Goal: Information Seeking & Learning: Learn about a topic

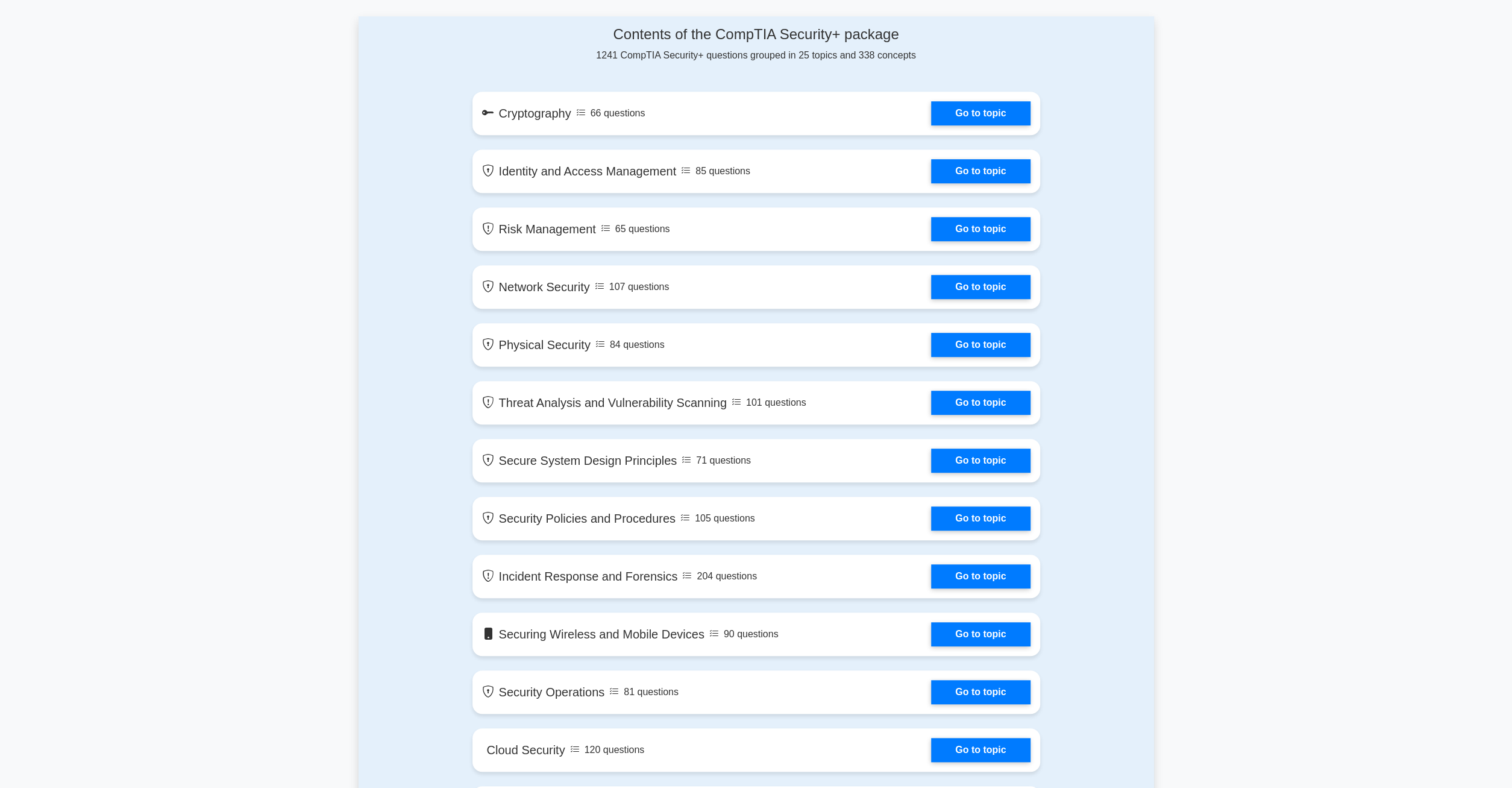
scroll to position [565, 0]
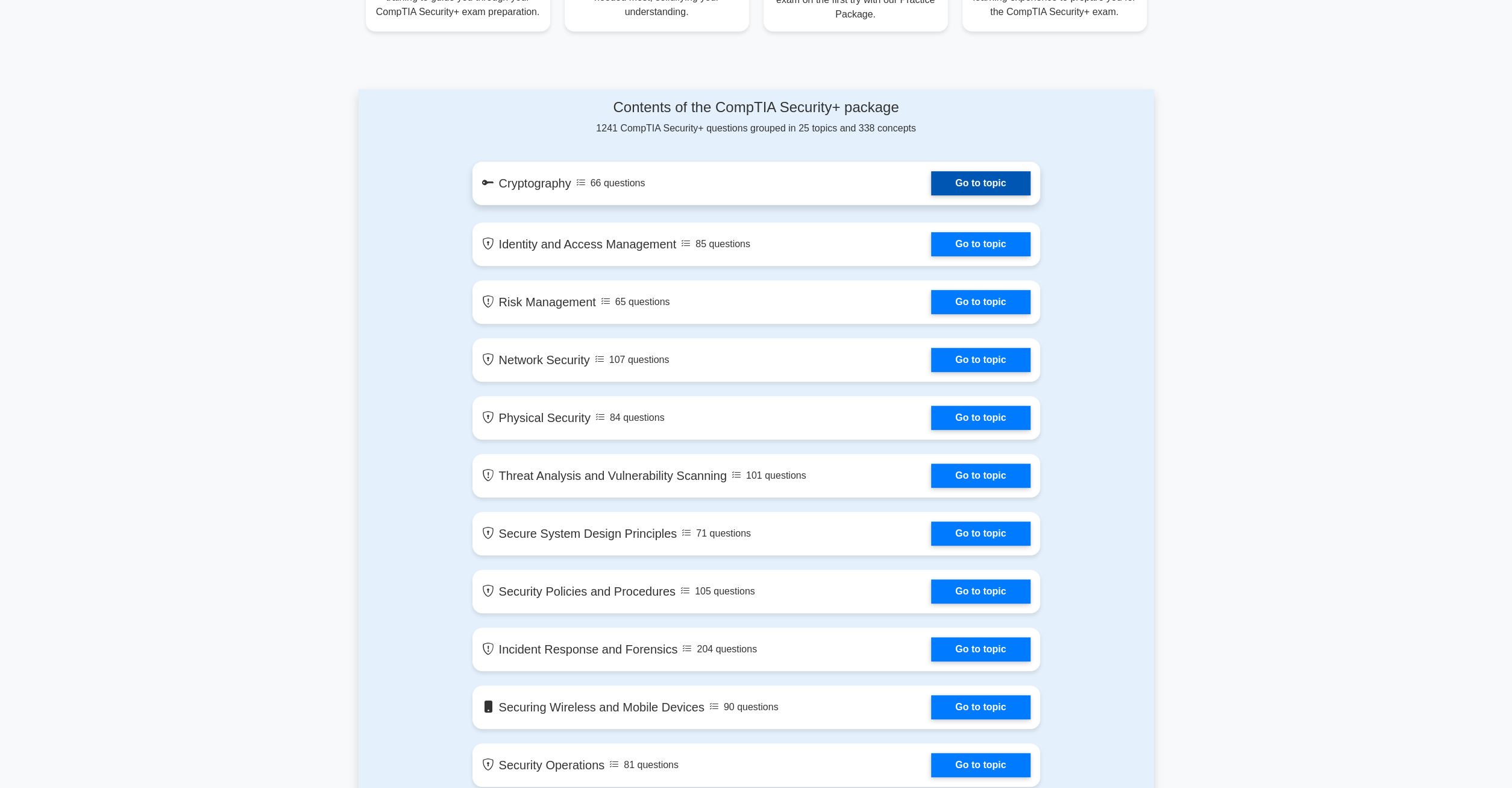
click at [991, 183] on link "Go to topic" at bounding box center [980, 183] width 99 height 24
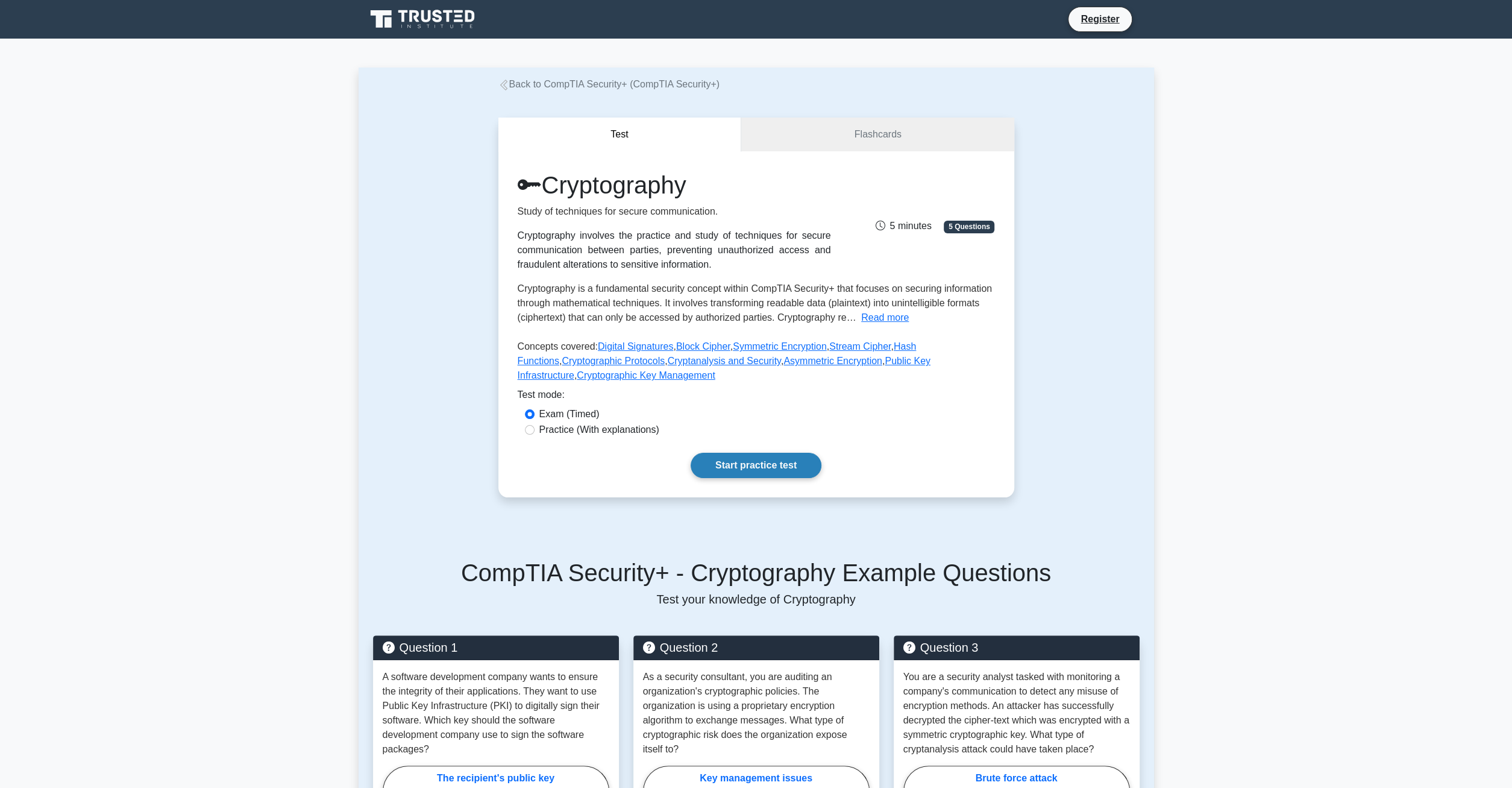
click at [761, 464] on link "Start practice test" at bounding box center [756, 465] width 131 height 25
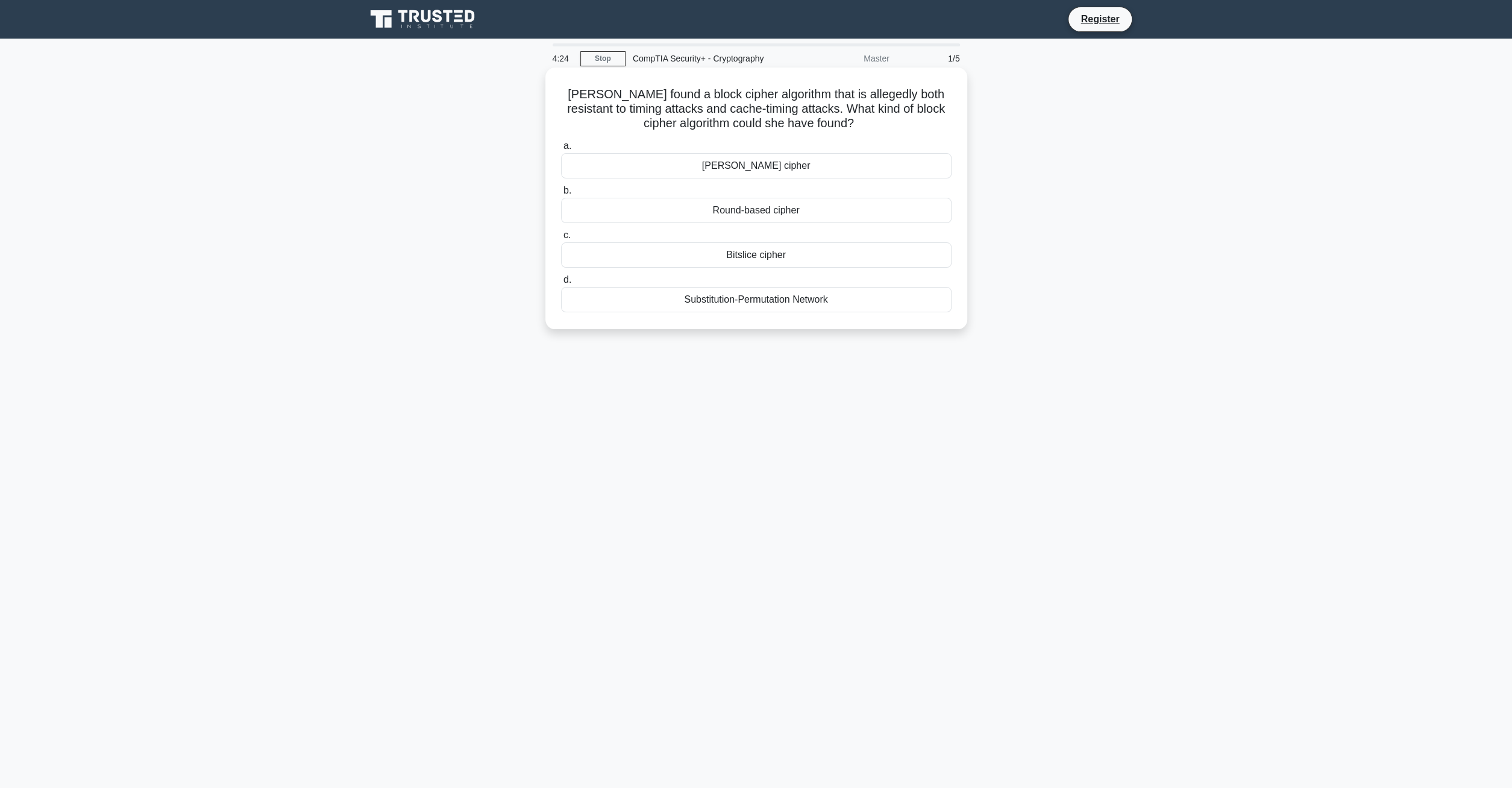
click at [831, 306] on div "Substitution-Permutation Network" at bounding box center [756, 299] width 390 height 25
click at [561, 284] on input "d. Substitution-Permutation Network" at bounding box center [561, 280] width 0 height 8
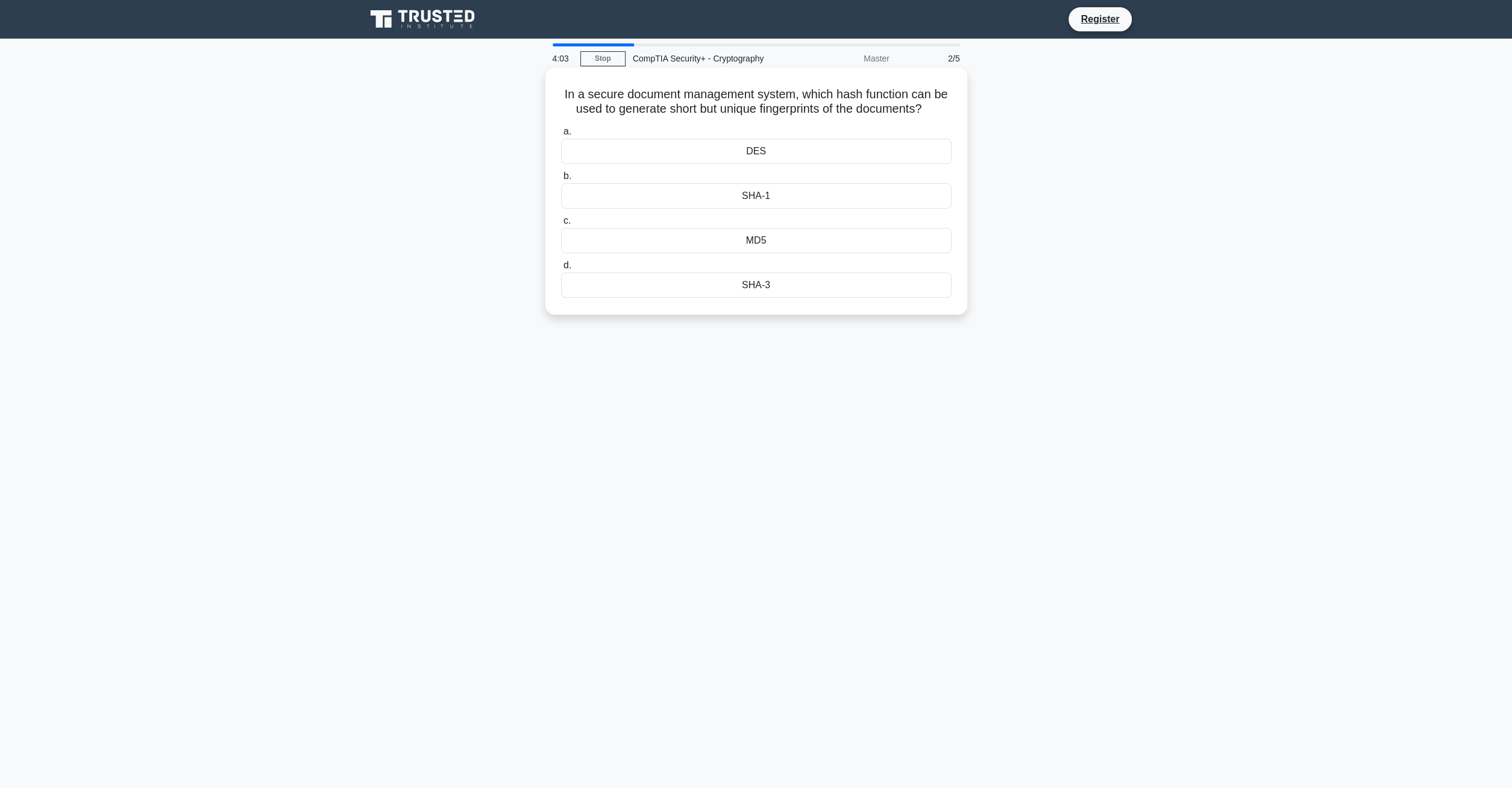
click at [726, 239] on div "MD5" at bounding box center [756, 240] width 390 height 25
click at [561, 225] on input "c. MD5" at bounding box center [561, 221] width 0 height 8
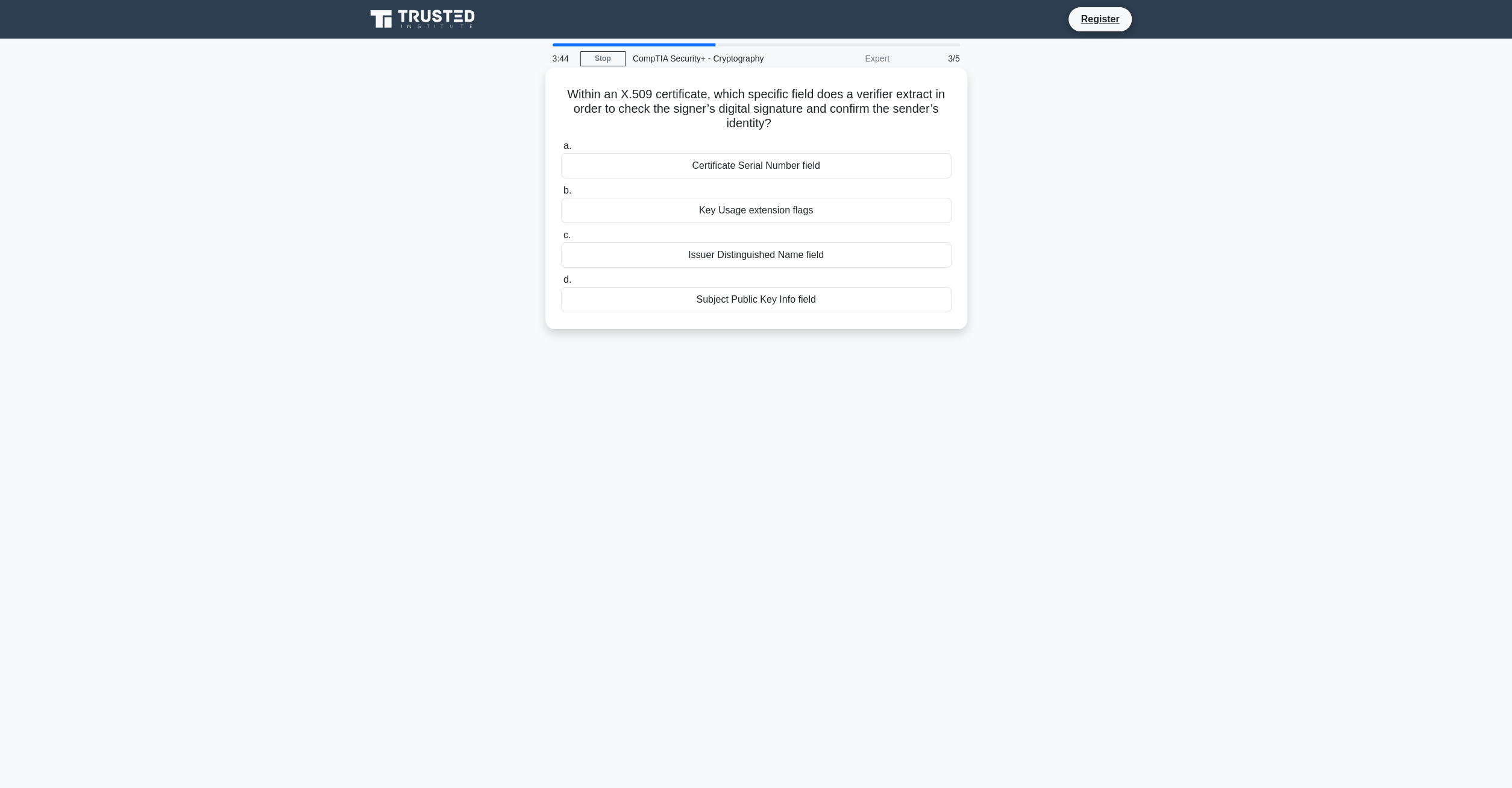
click at [723, 255] on div "Issuer Distinguished Name field" at bounding box center [756, 255] width 390 height 25
click at [561, 239] on input "c. Issuer Distinguished Name field" at bounding box center [561, 236] width 0 height 8
click at [726, 253] on div "ECB" at bounding box center [756, 255] width 390 height 25
click at [561, 239] on input "c. ECB" at bounding box center [561, 236] width 0 height 8
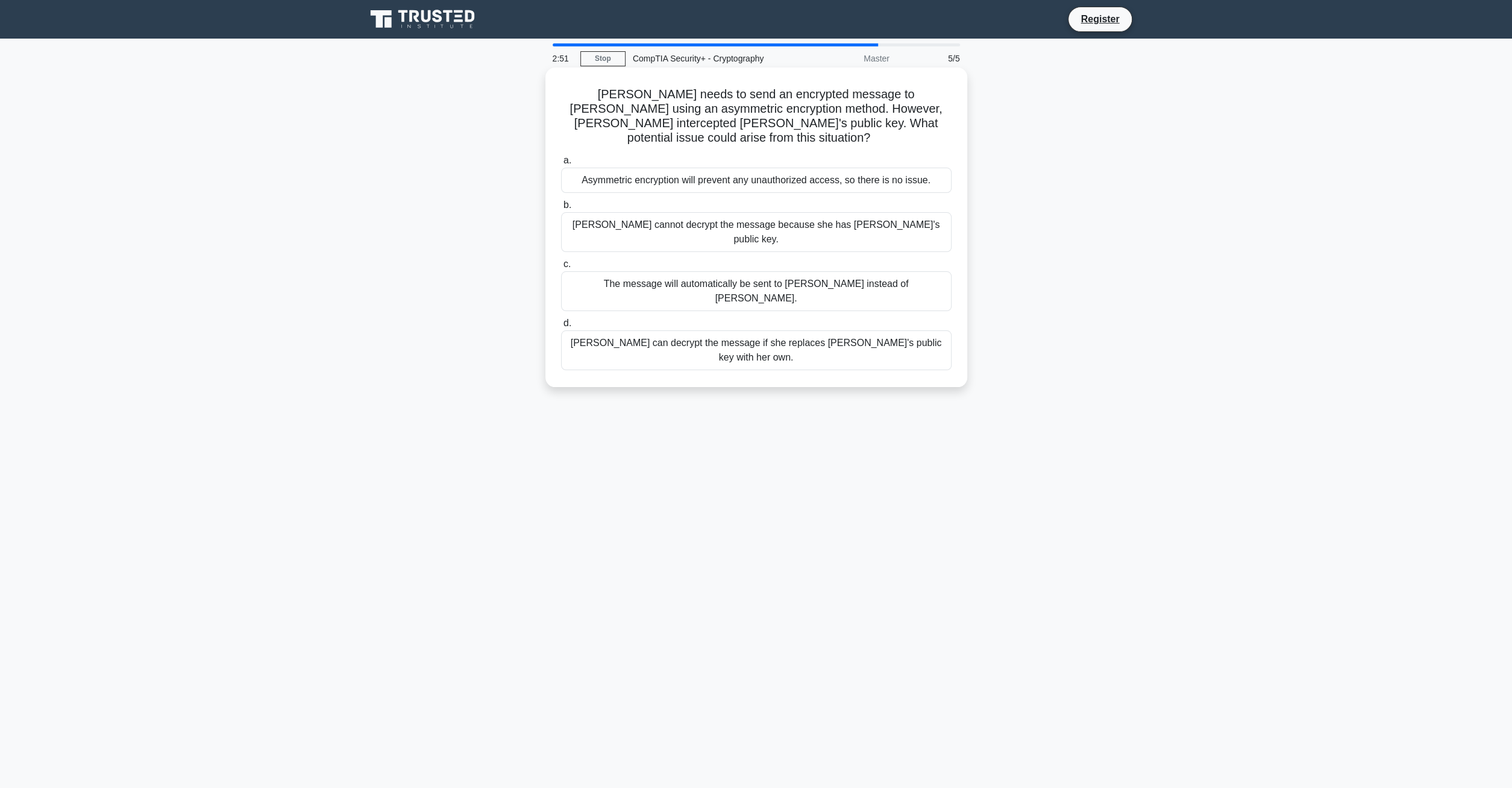
click at [720, 213] on div "Eve cannot decrypt the message because she has Bob's public key." at bounding box center [756, 232] width 390 height 40
click at [561, 209] on input "b. Eve cannot decrypt the message because she has Bob's public key." at bounding box center [561, 205] width 0 height 8
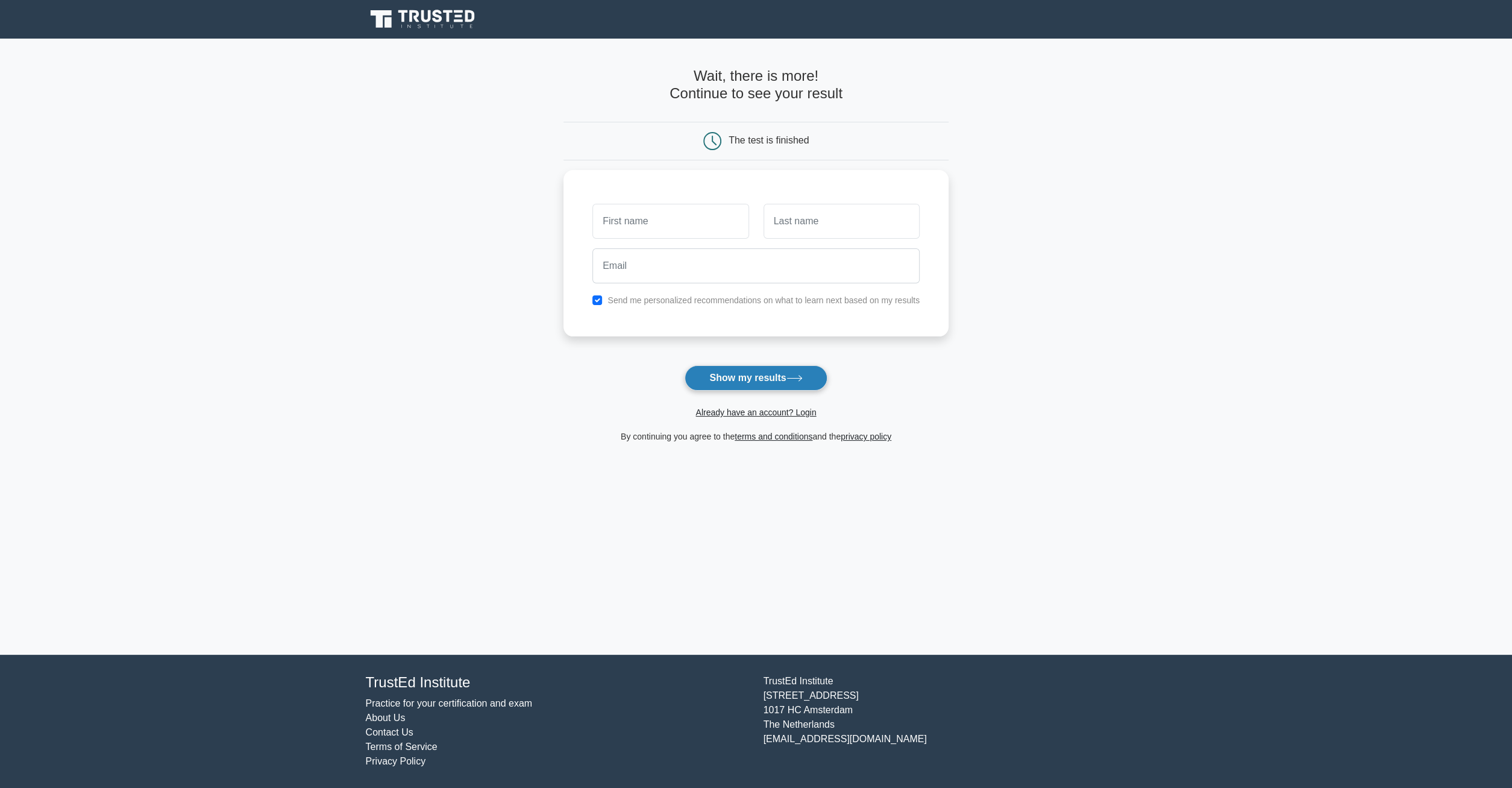
click at [748, 381] on button "Show my results" at bounding box center [755, 378] width 142 height 25
